Goal: Information Seeking & Learning: Find specific fact

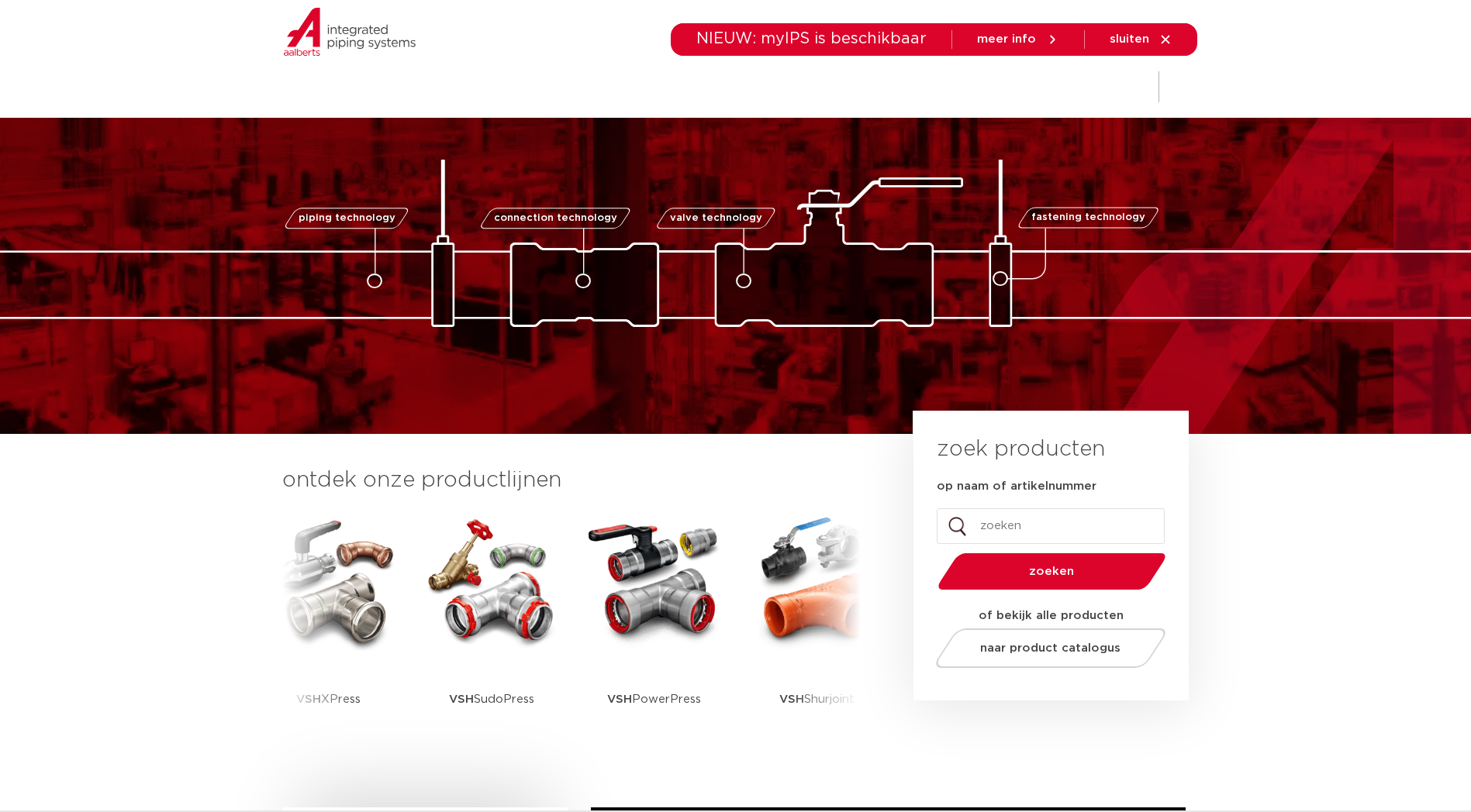
click at [1109, 174] on img at bounding box center [736, 243] width 1551 height 167
click at [1168, 30] on div "sluiten" at bounding box center [1140, 39] width 62 height 24
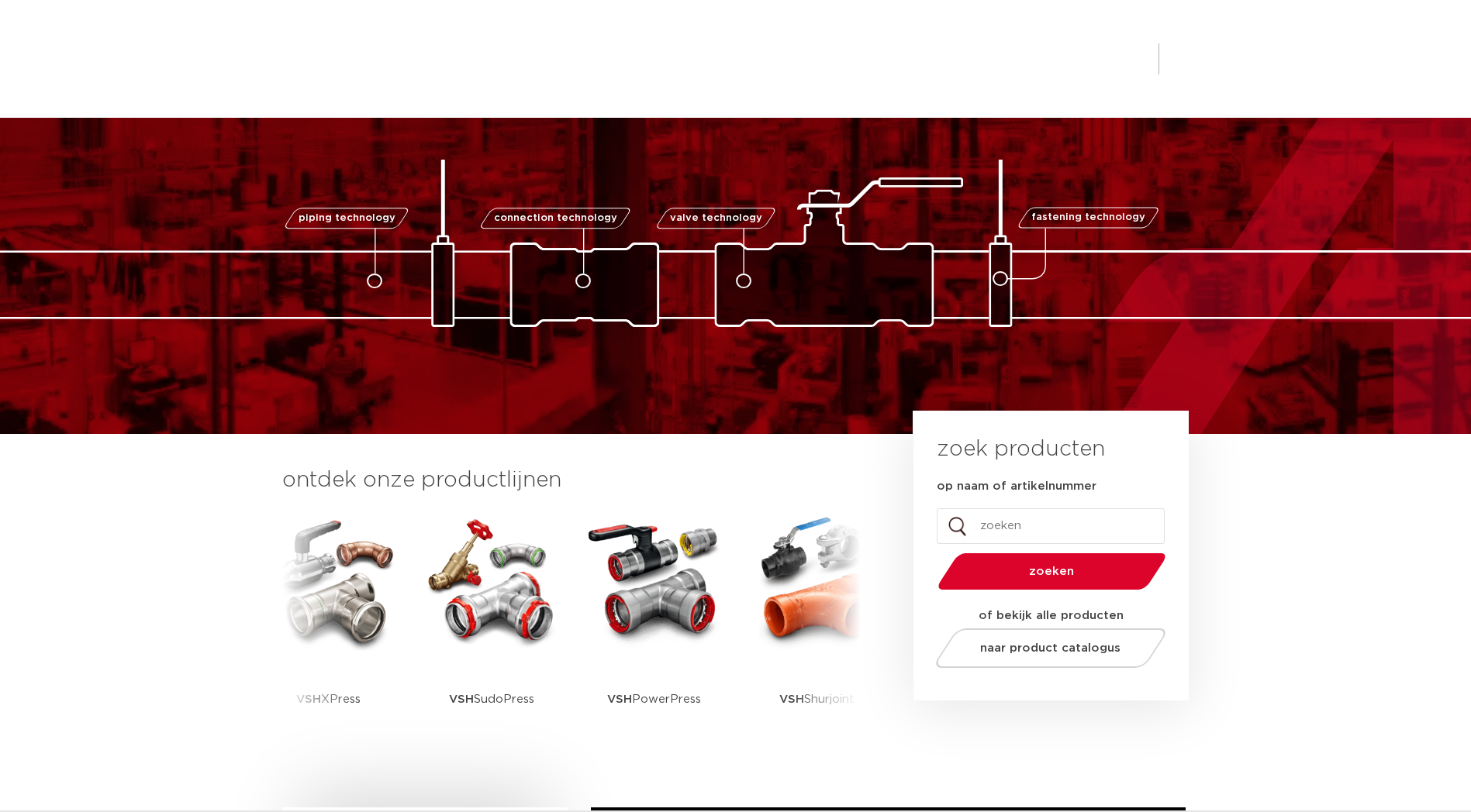
click at [1069, 147] on div "piping technology connection technology valve technology fastening technology p…" at bounding box center [736, 216] width 1471 height 220
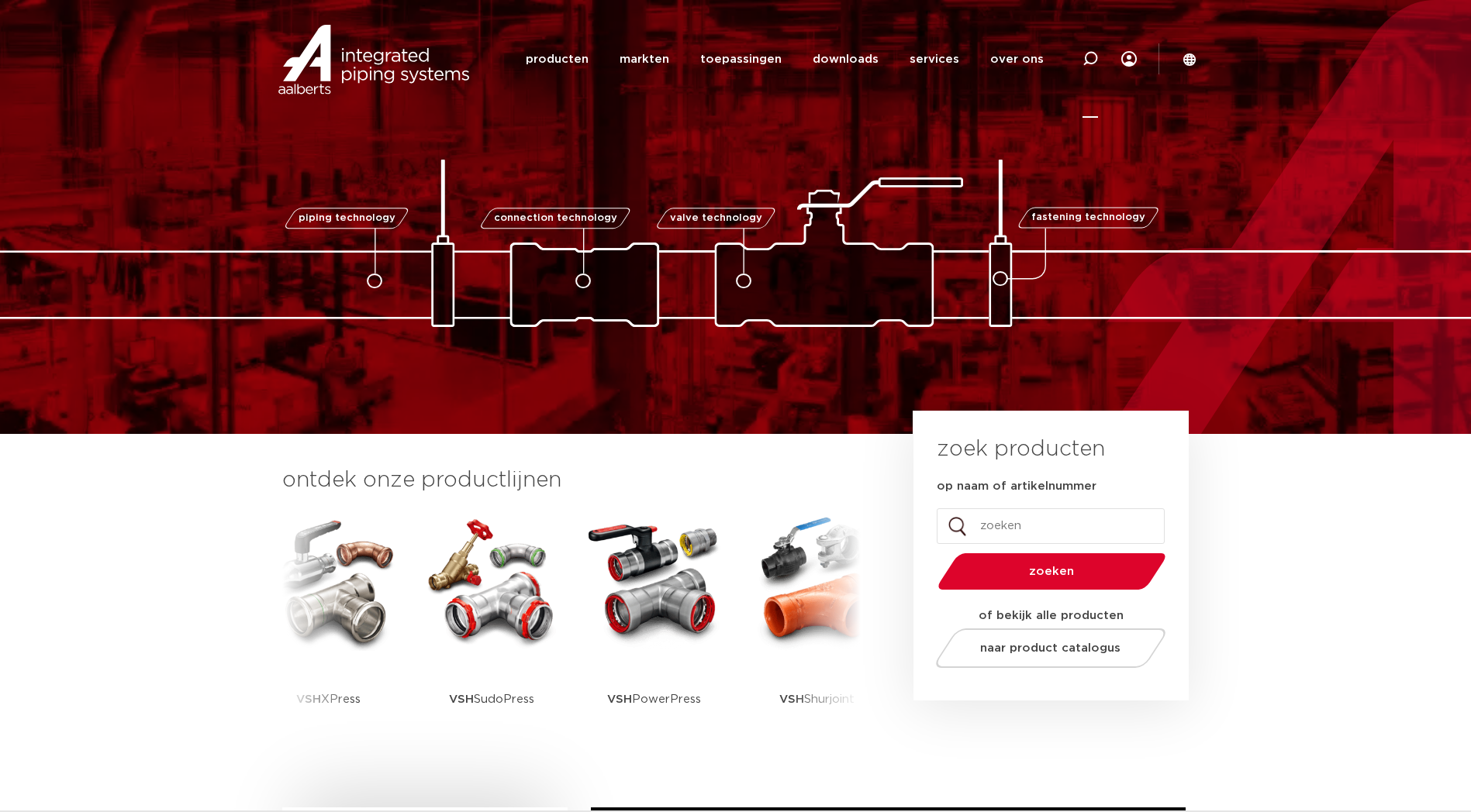
click at [1091, 58] on icon at bounding box center [1090, 59] width 15 height 15
click at [945, 63] on input "Zoeken" at bounding box center [856, 57] width 487 height 31
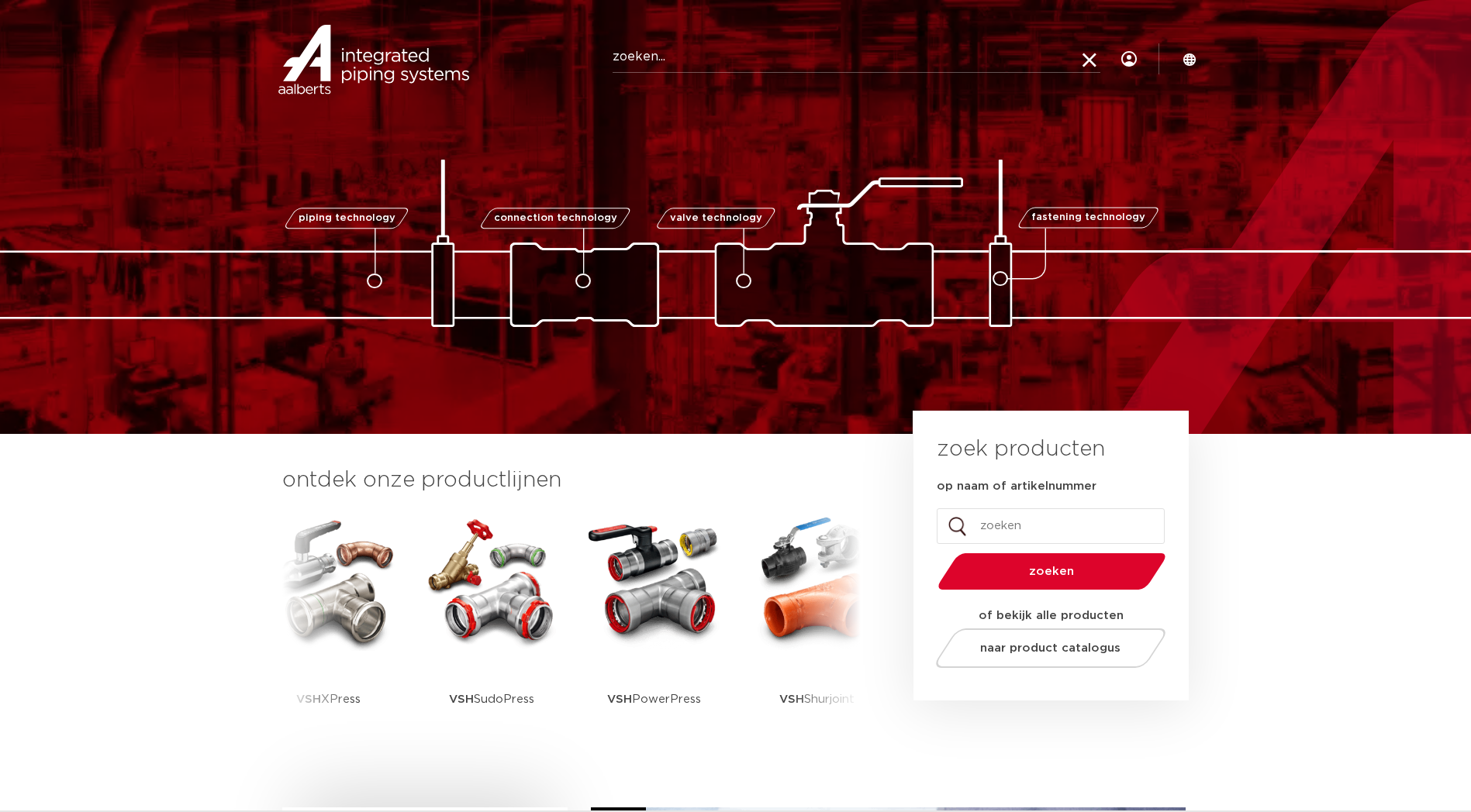
paste input "6192307"
type input "6192307"
click button "Zoeken" at bounding box center [0, 0] width 0 height 0
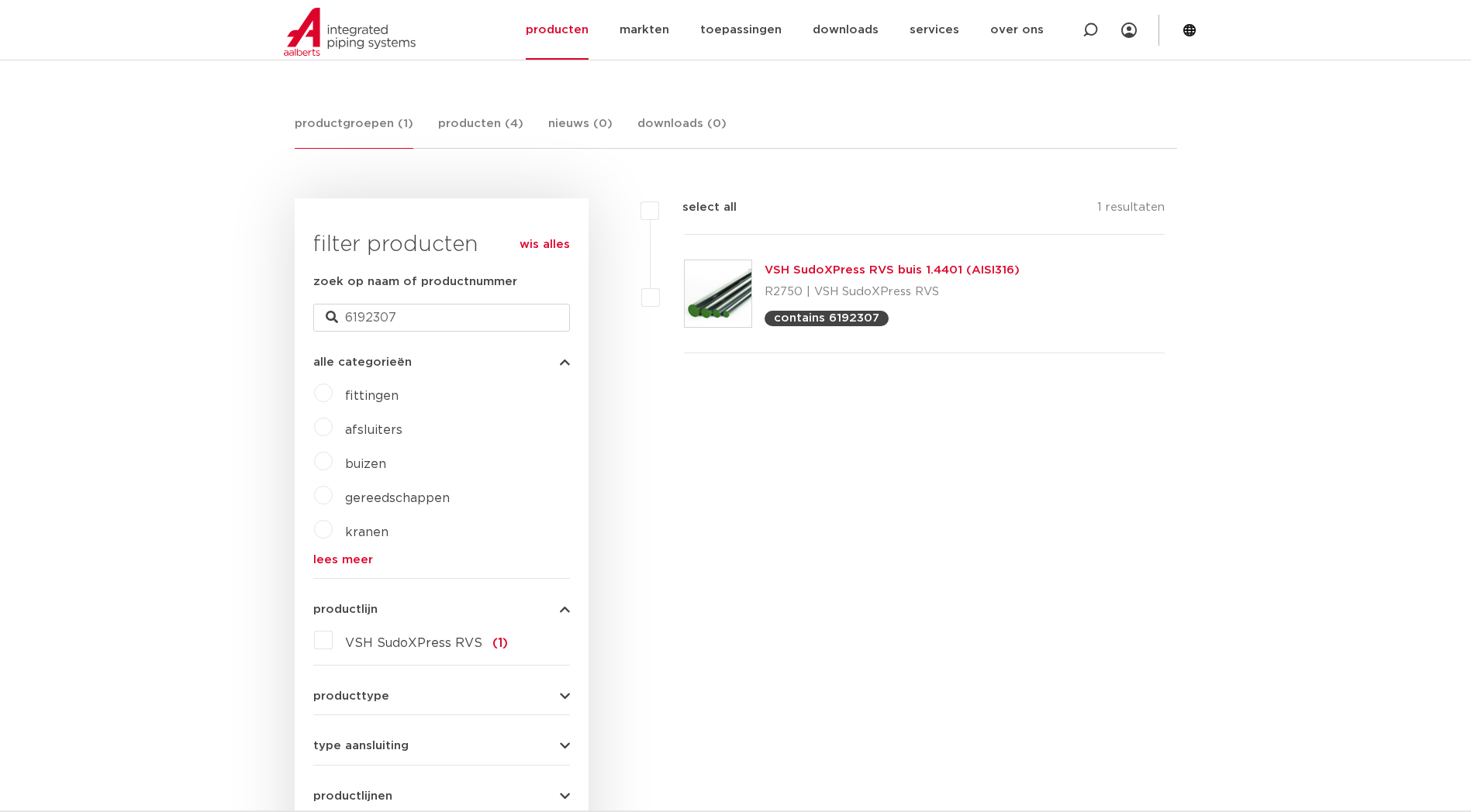
scroll to position [259, 0]
click at [720, 291] on img at bounding box center [718, 294] width 67 height 67
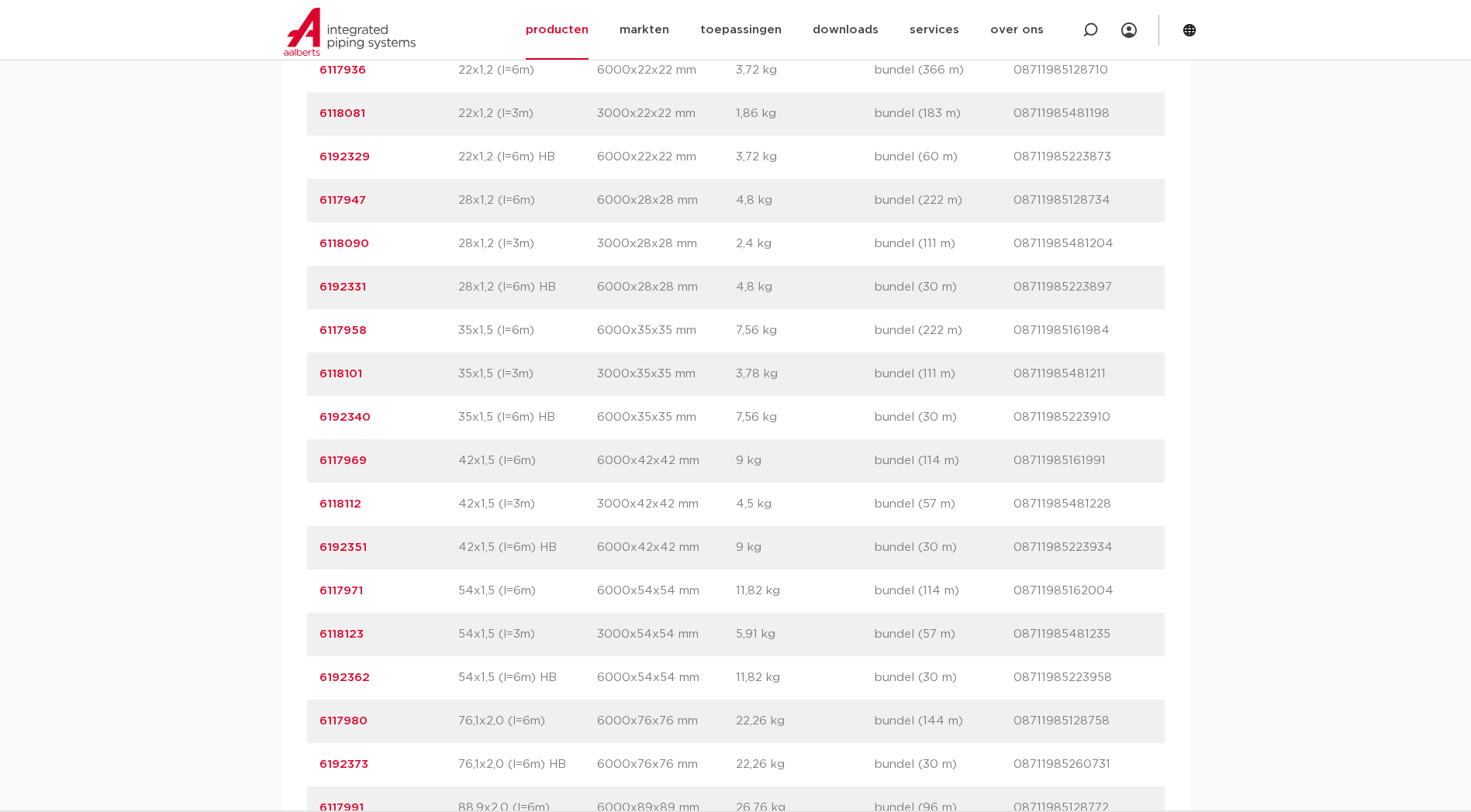
scroll to position [1420, 0]
click at [342, 463] on link "6117969" at bounding box center [343, 457] width 47 height 12
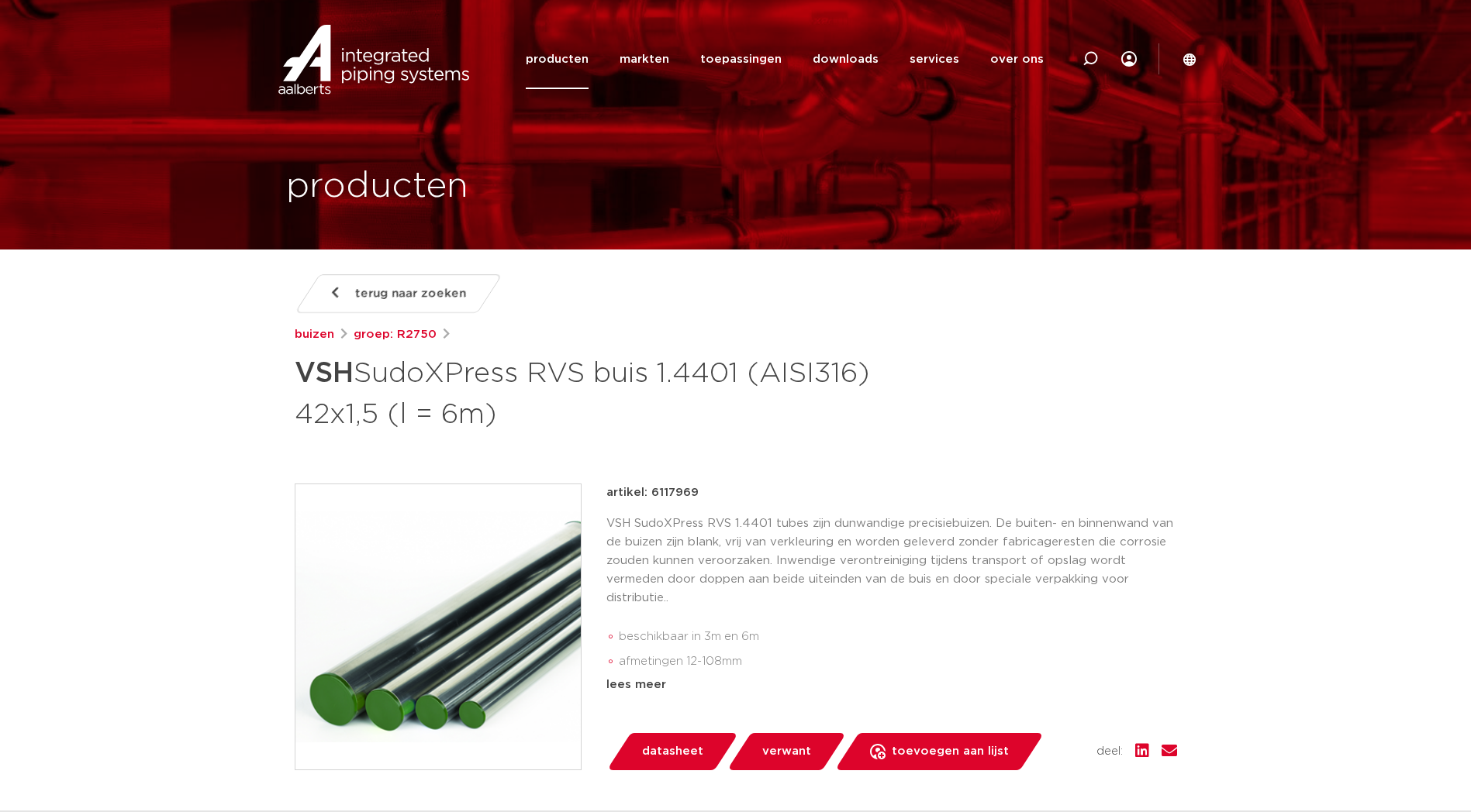
drag, startPoint x: 649, startPoint y: 493, endPoint x: 697, endPoint y: 494, distance: 48.0
click at [697, 494] on div "artikel: 6117969" at bounding box center [891, 492] width 571 height 19
copy p "6117969"
click at [405, 340] on link "groep: R2750" at bounding box center [395, 335] width 83 height 19
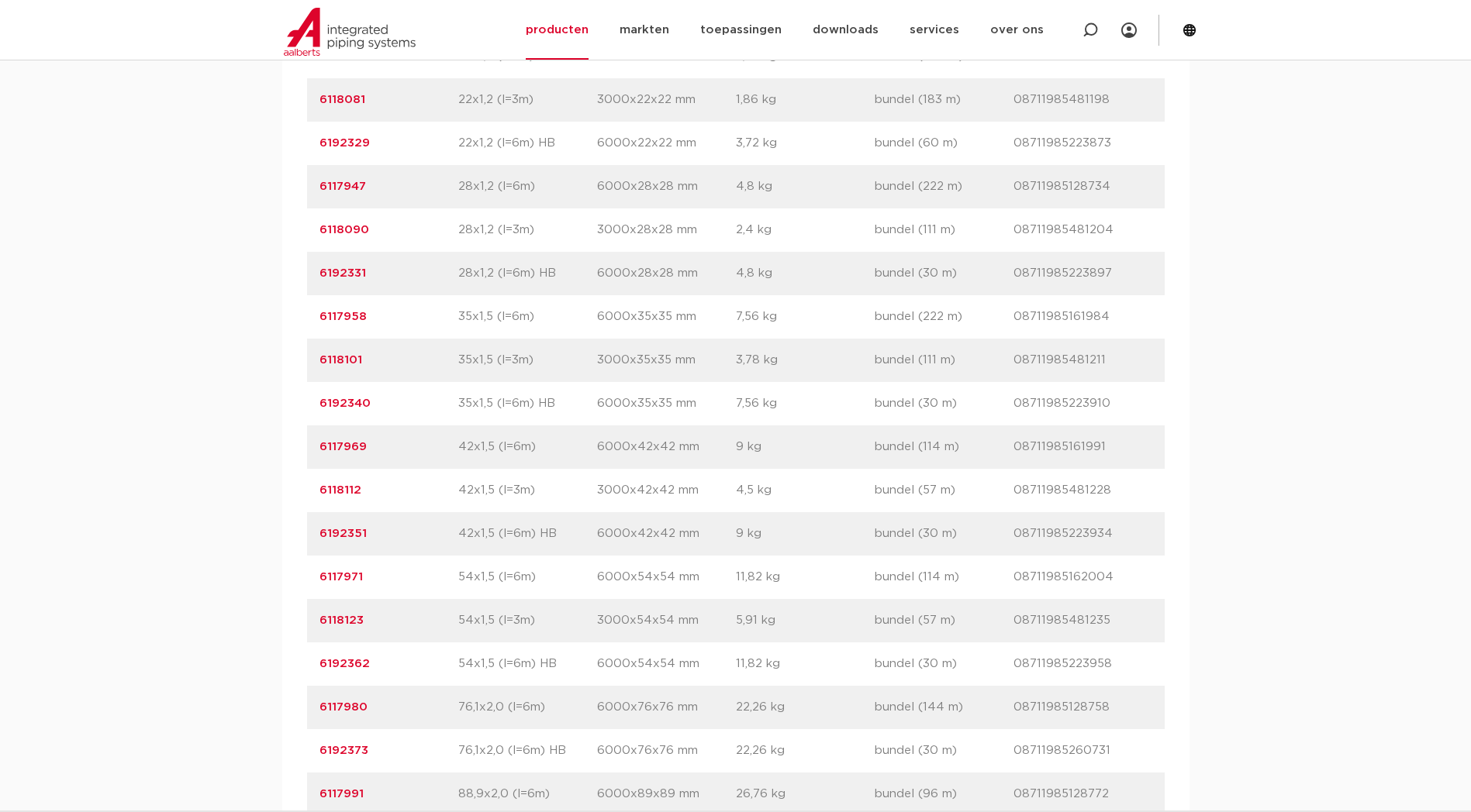
scroll to position [1550, 0]
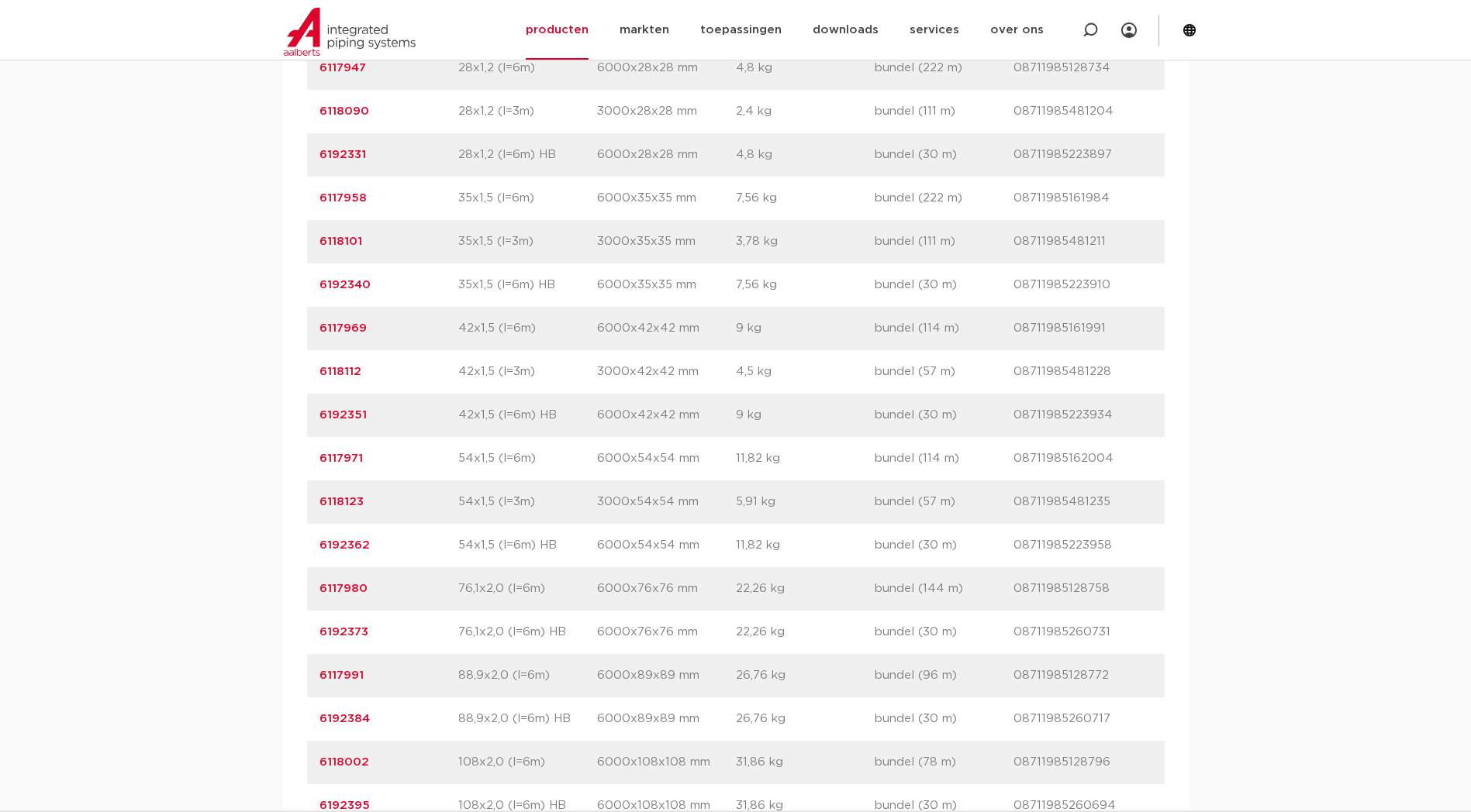
click at [343, 377] on link "6118112" at bounding box center [341, 371] width 42 height 12
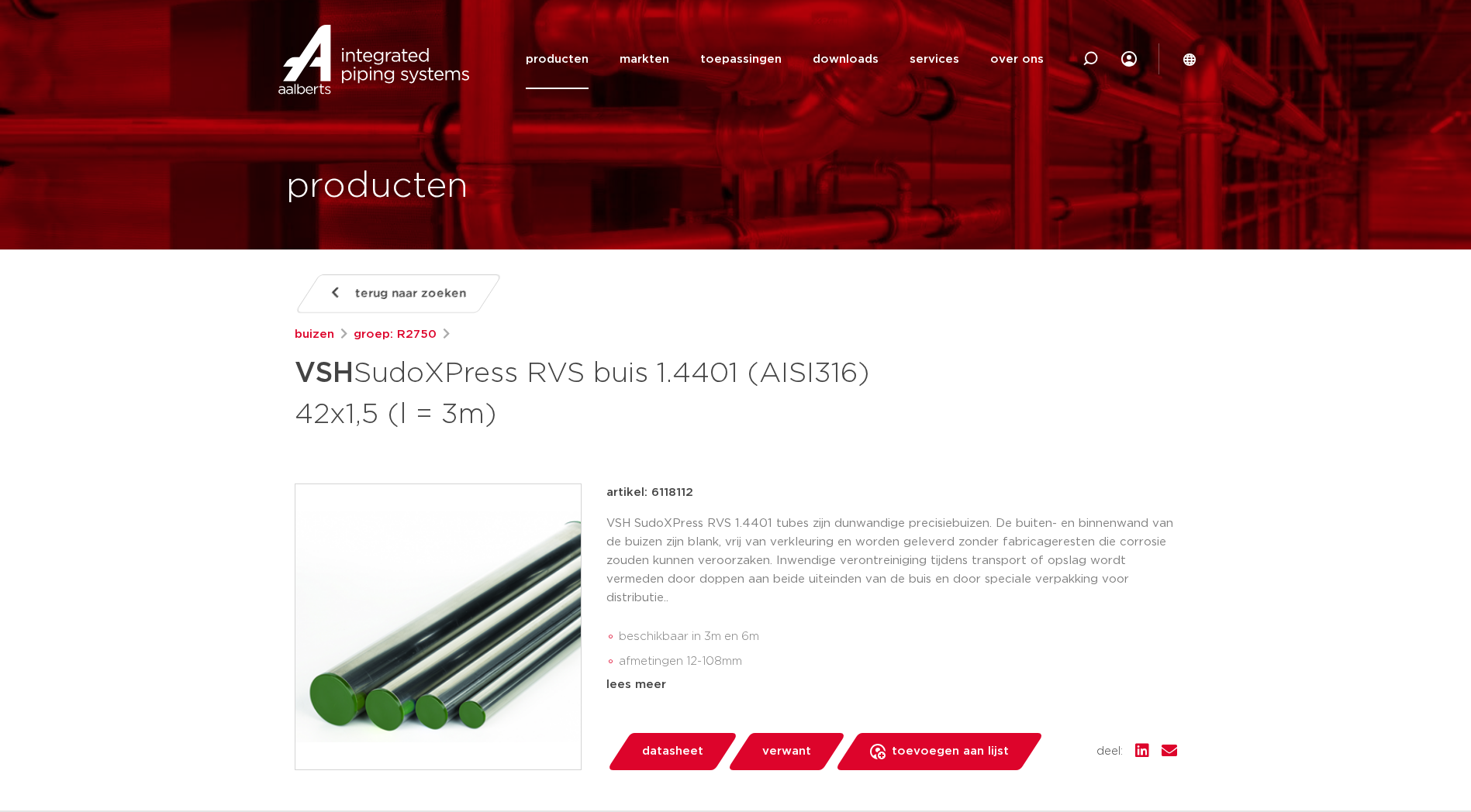
drag, startPoint x: 652, startPoint y: 491, endPoint x: 693, endPoint y: 491, distance: 41.0
click at [693, 491] on div "artikel: 6118112" at bounding box center [891, 492] width 571 height 19
copy p "6118112"
click at [1084, 52] on icon at bounding box center [1090, 59] width 15 height 15
paste input "6192351"
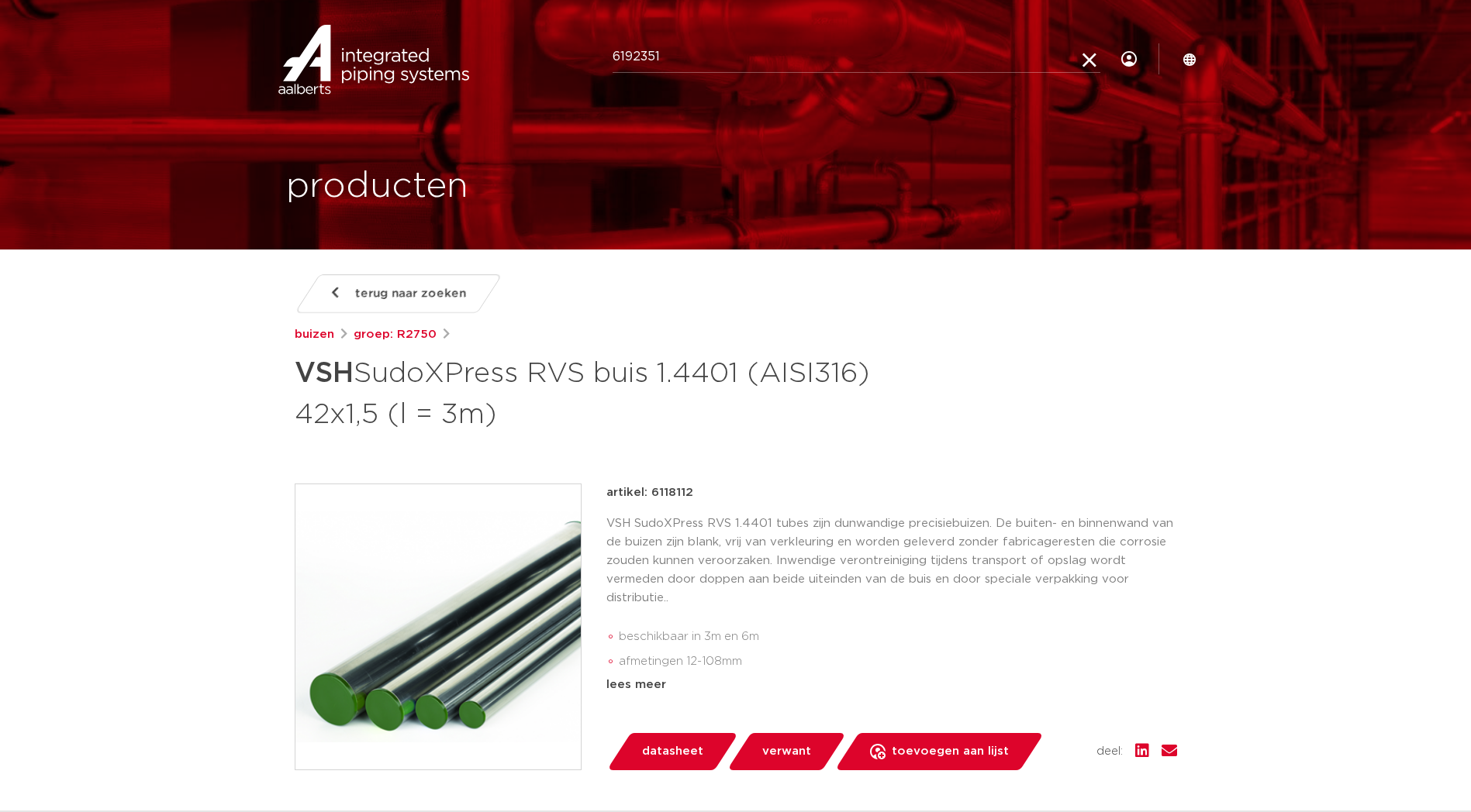
type input "6192351"
click button "Zoeken" at bounding box center [0, 0] width 0 height 0
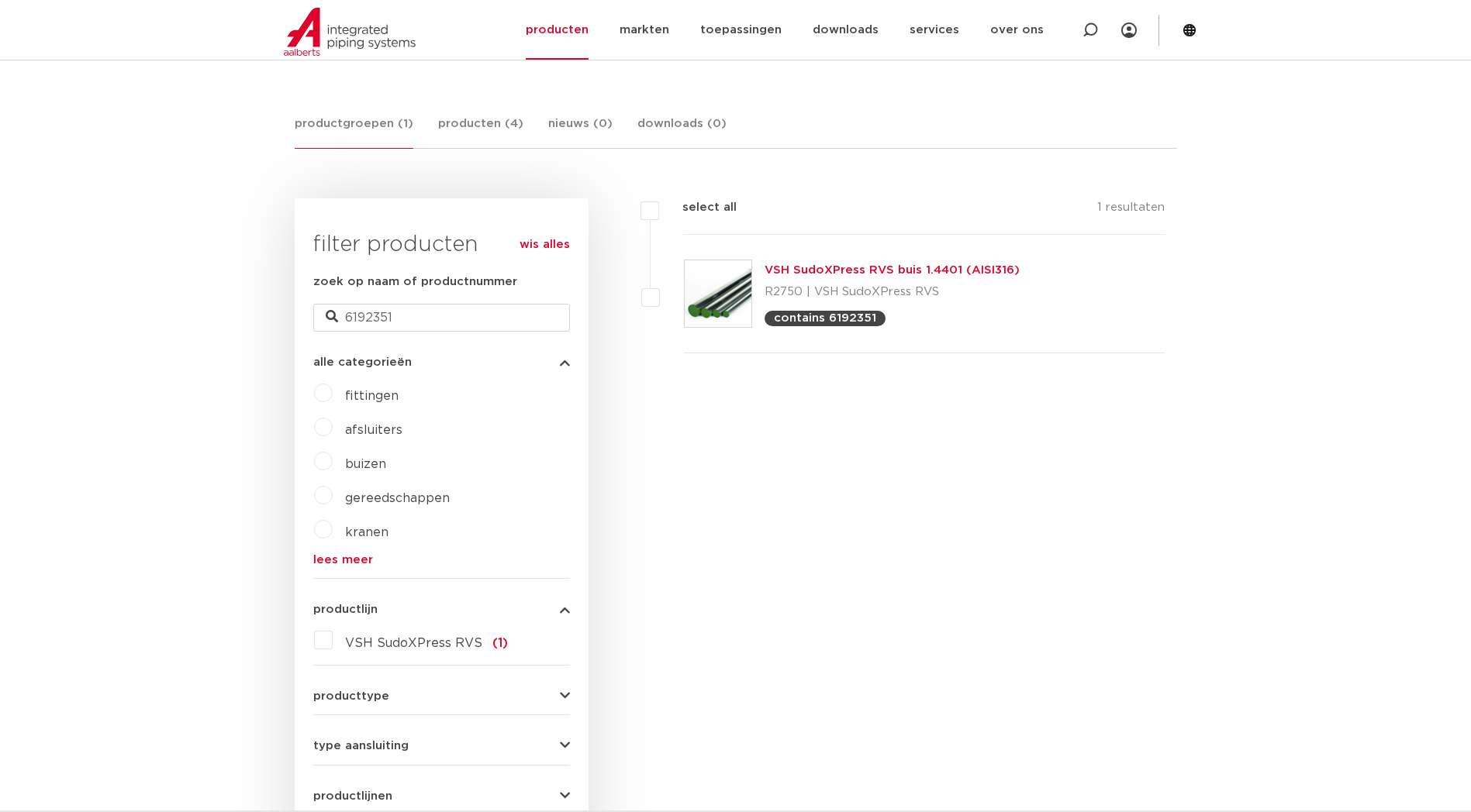
click at [924, 266] on link "VSH SudoXPress RVS buis 1.4401 (AISI316)" at bounding box center [892, 270] width 255 height 12
